Goal: Task Accomplishment & Management: Manage account settings

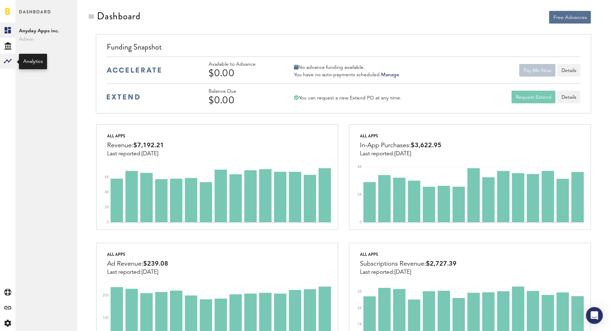
click at [8, 66] on div at bounding box center [7, 60] width 15 height 15
click at [7, 324] on icon "Created with Sketch." at bounding box center [7, 323] width 7 height 7
click at [44, 30] on link "Profile" at bounding box center [46, 29] width 62 height 15
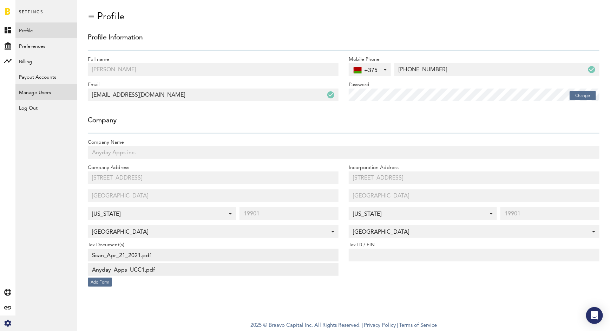
click at [44, 88] on link "Manage Users" at bounding box center [46, 91] width 62 height 15
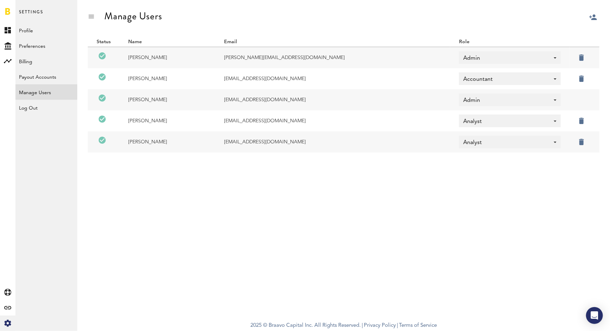
click at [343, 59] on td "[PERSON_NAME][EMAIL_ADDRESS][DOMAIN_NAME]" at bounding box center [332, 57] width 235 height 21
click at [591, 57] on label at bounding box center [591, 57] width 0 height 0
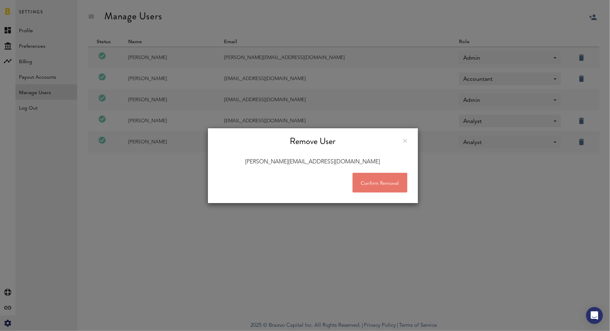
click at [344, 70] on div "Remove User [PERSON_NAME][EMAIL_ADDRESS][DOMAIN_NAME] Confirm Removal" at bounding box center [313, 165] width 211 height 331
click at [404, 138] on div "Remove User" at bounding box center [313, 141] width 189 height 12
click at [405, 140] on link at bounding box center [405, 141] width 4 height 4
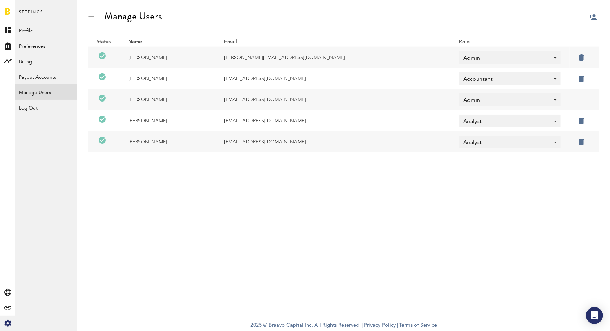
drag, startPoint x: 168, startPoint y: 57, endPoint x: 121, endPoint y: 57, distance: 46.7
click at [121, 57] on td "[PERSON_NAME]" at bounding box center [167, 57] width 96 height 21
click at [170, 66] on td "[PERSON_NAME]" at bounding box center [167, 57] width 96 height 21
drag, startPoint x: 162, startPoint y: 57, endPoint x: 129, endPoint y: 58, distance: 33.4
click at [129, 58] on td "[PERSON_NAME]" at bounding box center [167, 57] width 96 height 21
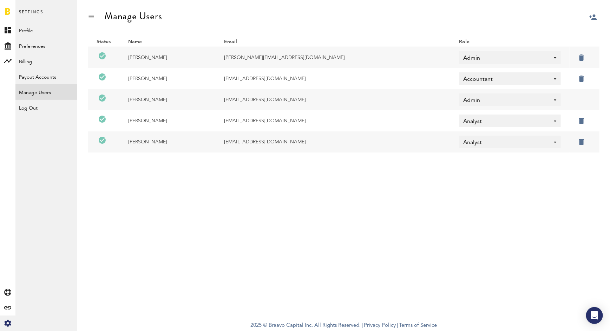
copy td "[PERSON_NAME]"
